Goal: Task Accomplishment & Management: Manage account settings

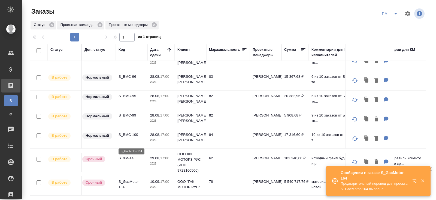
scroll to position [43, 0]
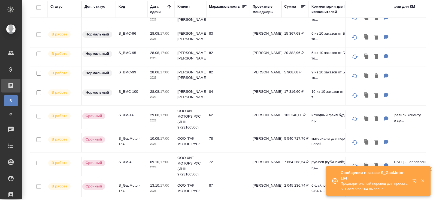
click at [124, 160] on p "S_XM-4" at bounding box center [132, 161] width 26 height 5
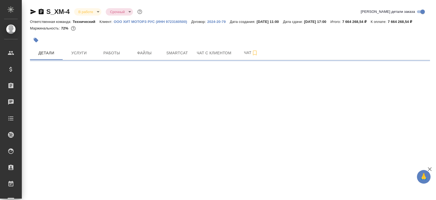
select select "RU"
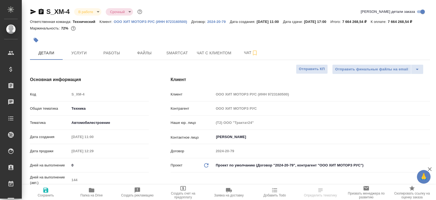
type textarea "x"
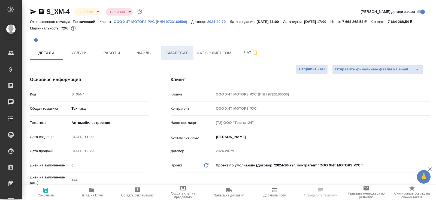
type textarea "x"
click at [181, 56] on span "Smartcat" at bounding box center [177, 53] width 26 height 7
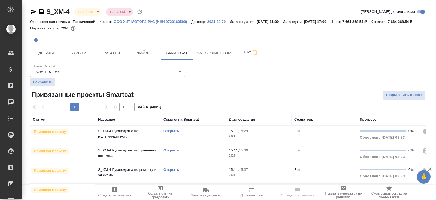
scroll to position [80, 0]
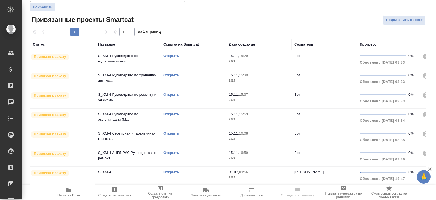
click at [168, 173] on link "Открыть" at bounding box center [172, 172] width 16 height 4
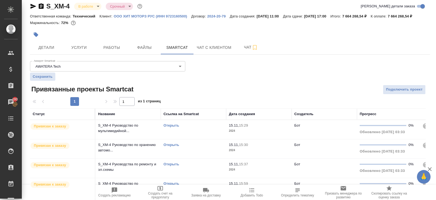
scroll to position [0, 0]
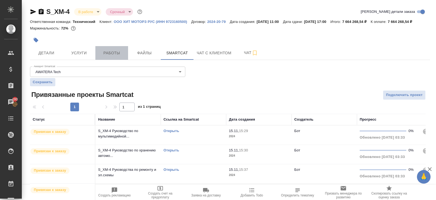
click at [104, 60] on button "Работы" at bounding box center [111, 53] width 33 height 14
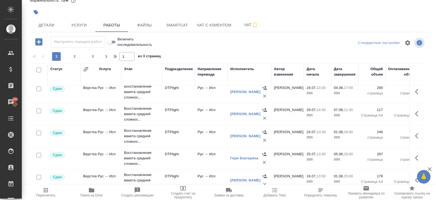
scroll to position [449, 0]
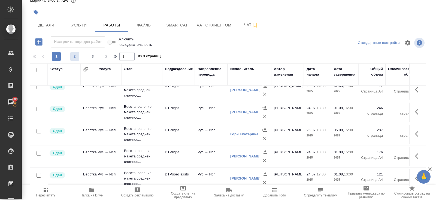
click at [71, 55] on span "2" at bounding box center [74, 56] width 9 height 5
type input "2"
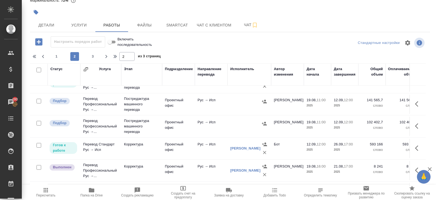
scroll to position [146, 0]
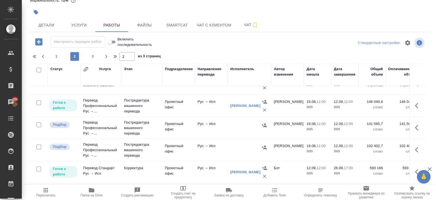
click at [415, 129] on button "button" at bounding box center [418, 127] width 13 height 13
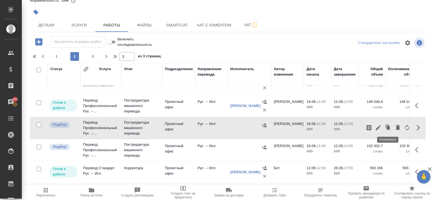
click at [379, 127] on icon "button" at bounding box center [378, 127] width 7 height 7
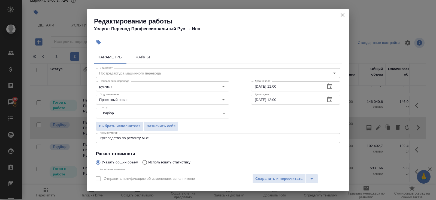
click at [340, 16] on icon "close" at bounding box center [342, 15] width 7 height 7
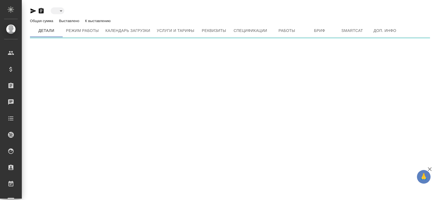
type input "inactive"
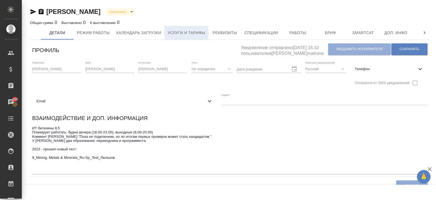
click at [197, 31] on span "Услуги и тарифы" at bounding box center [187, 32] width 38 height 7
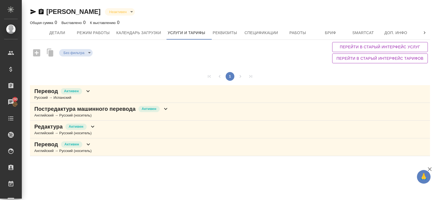
click at [95, 99] on div "Перевод Активен Русский → Испанский" at bounding box center [230, 94] width 400 height 18
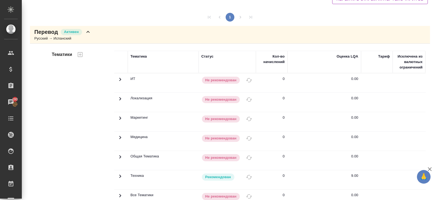
scroll to position [183, 0]
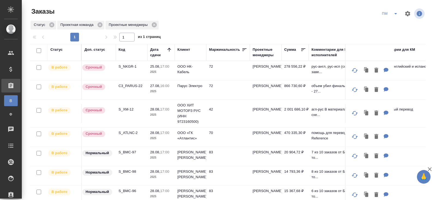
click at [394, 14] on icon "split button" at bounding box center [396, 13] width 7 height 7
click at [393, 23] on li "В работу!" at bounding box center [391, 24] width 28 height 9
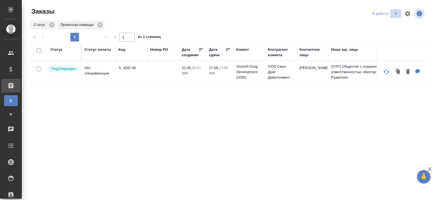
click at [394, 16] on icon "split button" at bounding box center [396, 13] width 7 height 7
click at [393, 23] on li "ПМ" at bounding box center [386, 24] width 30 height 9
